Goal: Check status: Check status

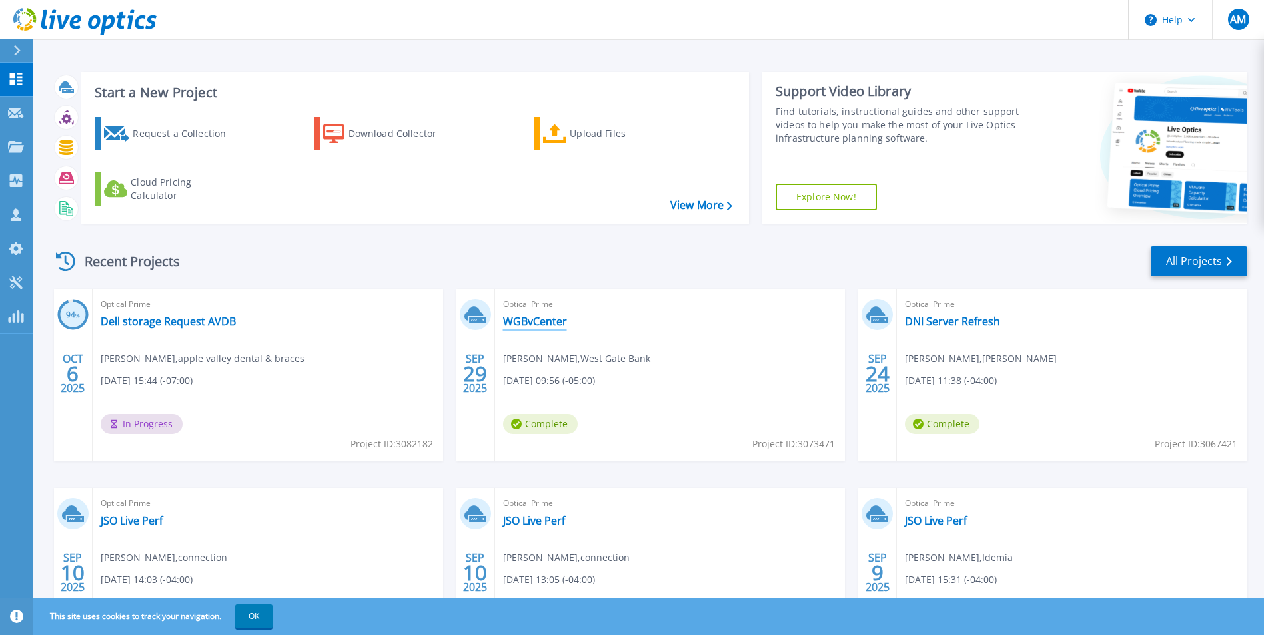
click at [534, 326] on link "WGBvCenter" at bounding box center [535, 321] width 64 height 13
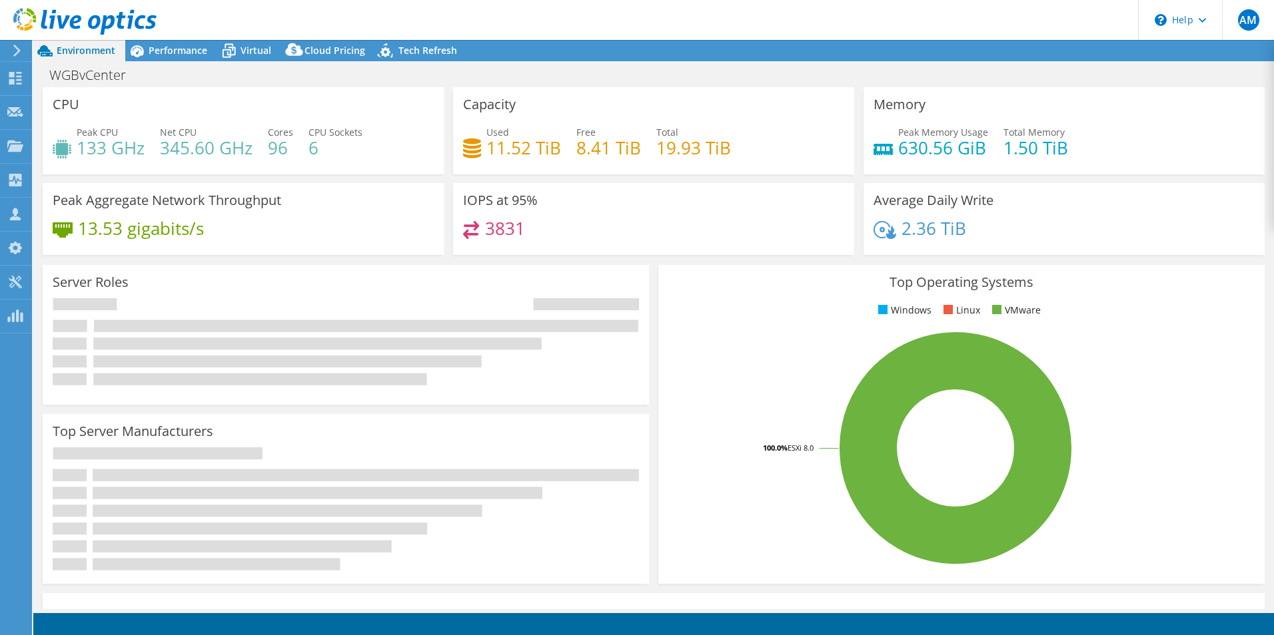
select select "USD"
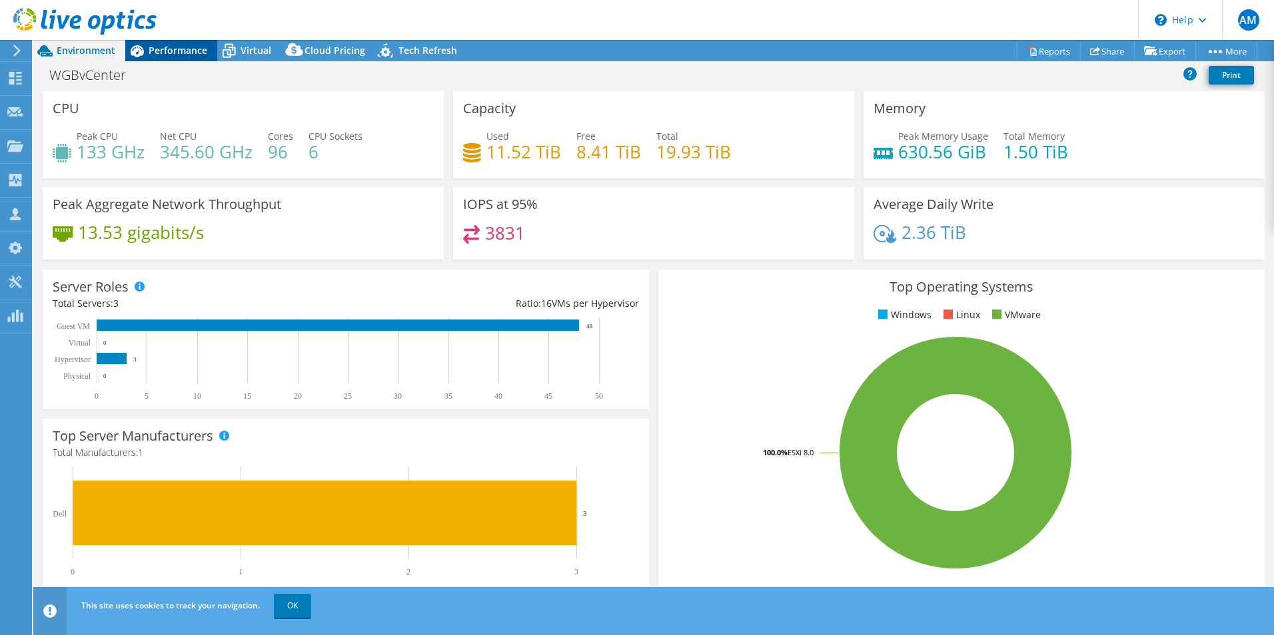
click at [170, 45] on span "Performance" at bounding box center [178, 50] width 59 height 13
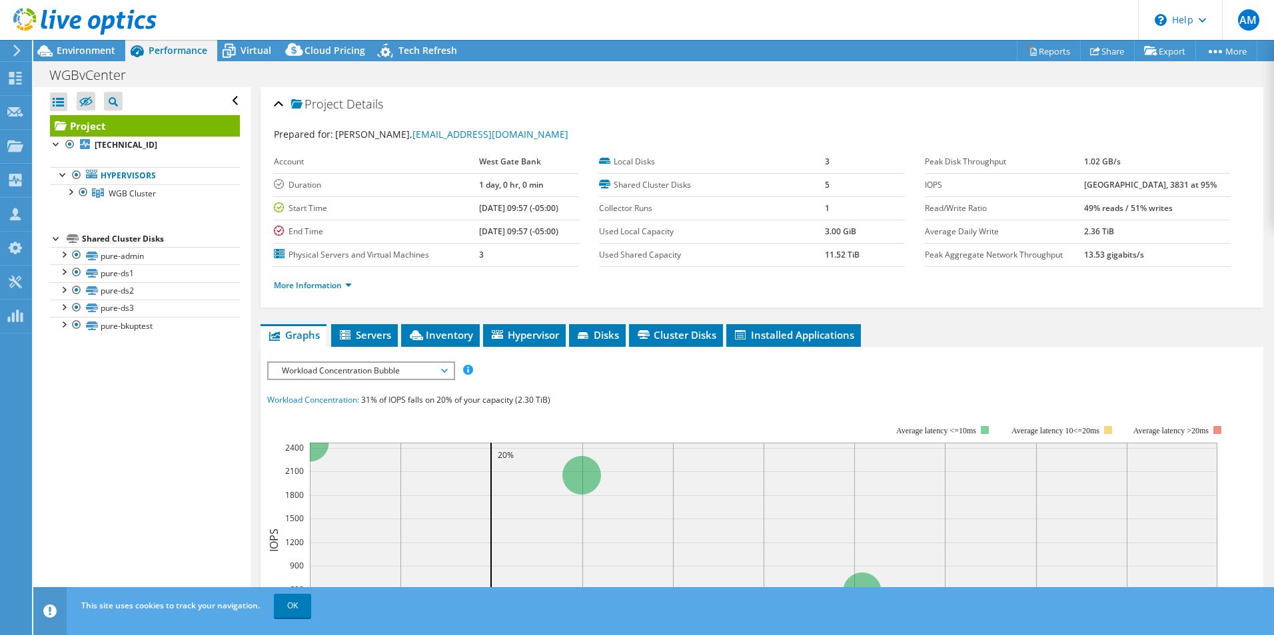
click at [444, 372] on span "Workload Concentration Bubble" at bounding box center [360, 371] width 171 height 16
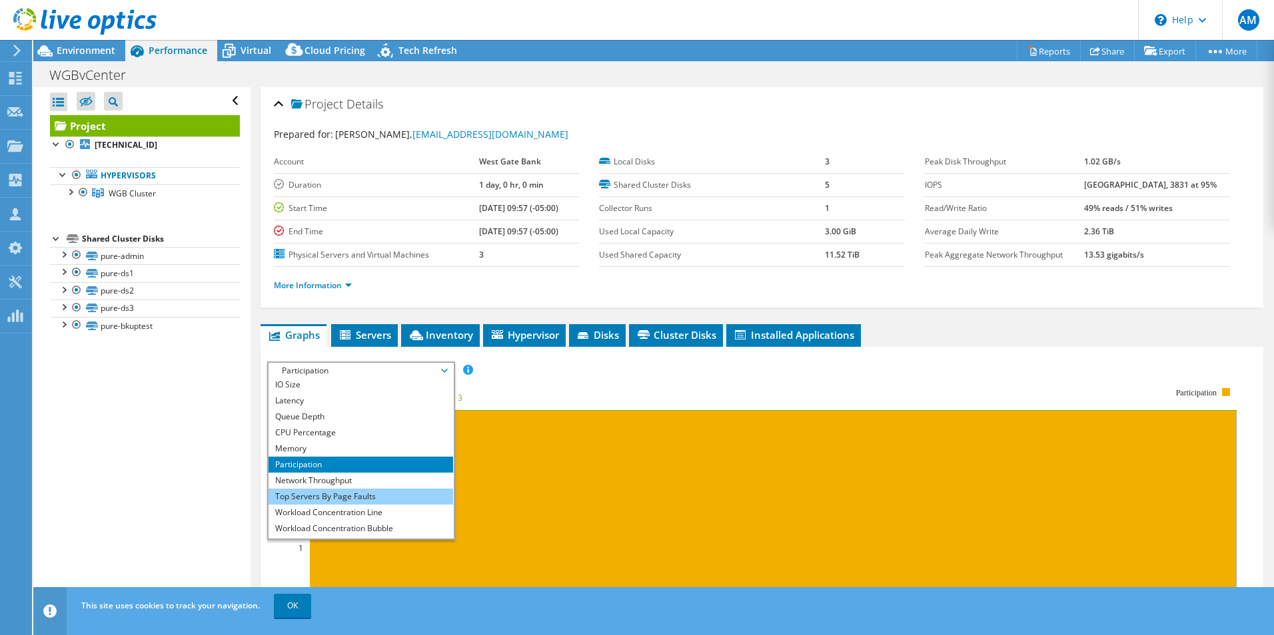
scroll to position [48, 0]
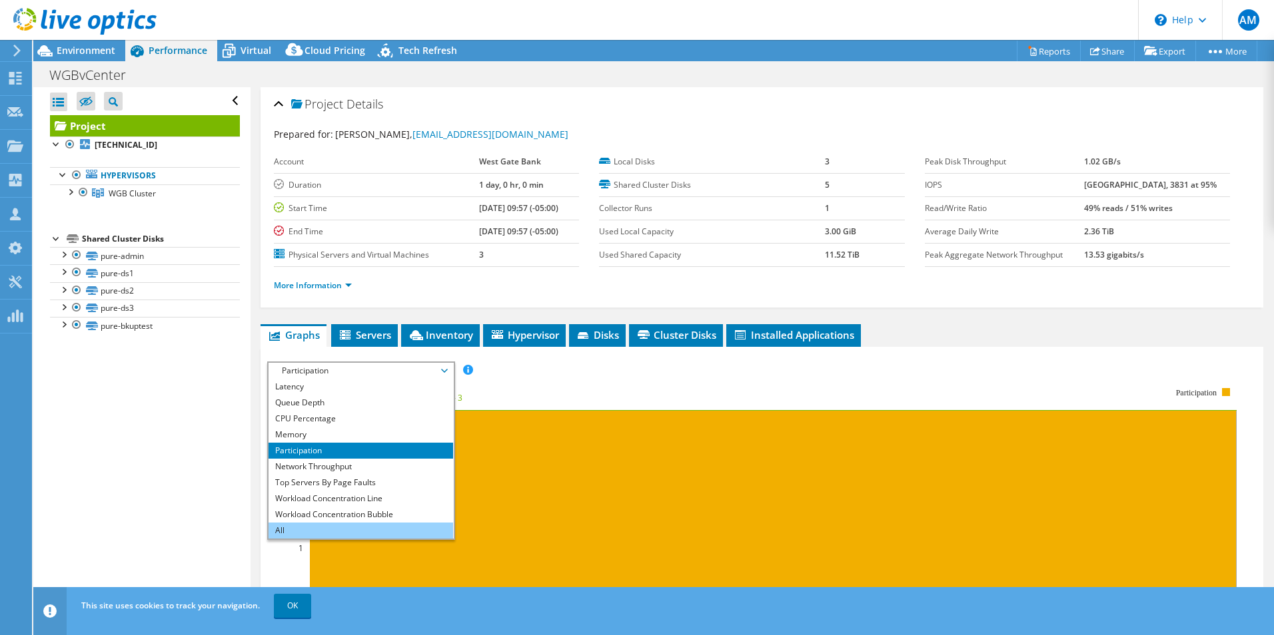
click at [337, 526] on li "All" at bounding box center [360, 531] width 185 height 16
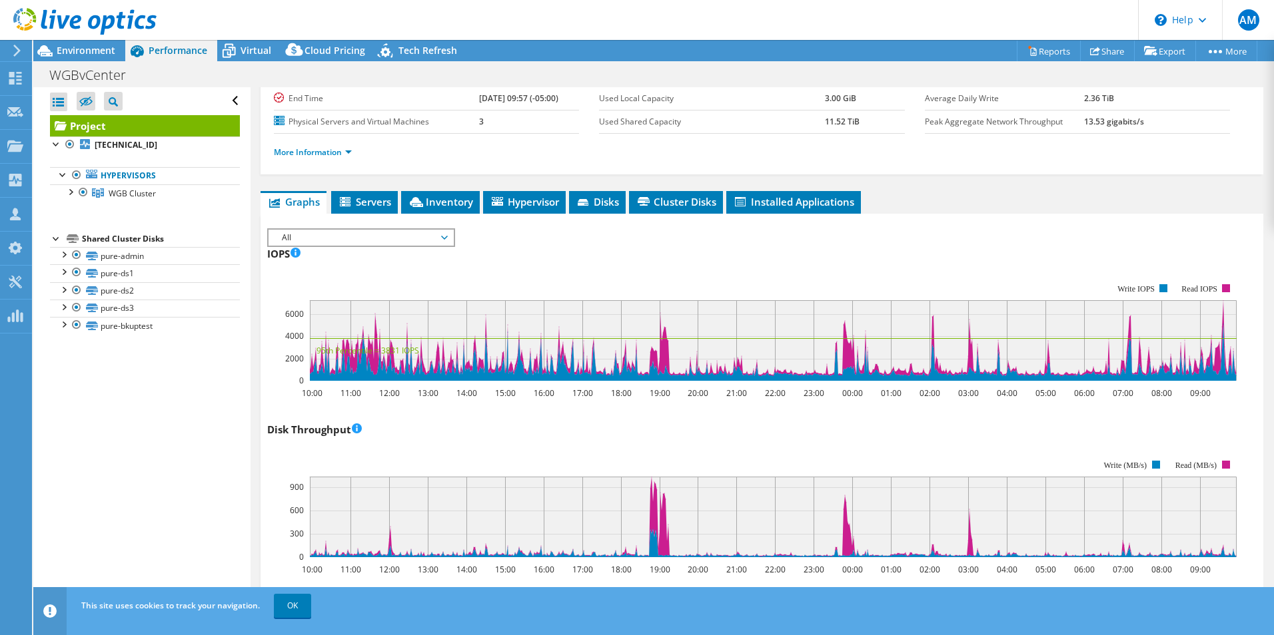
scroll to position [0, 0]
